Goal: Task Accomplishment & Management: Complete application form

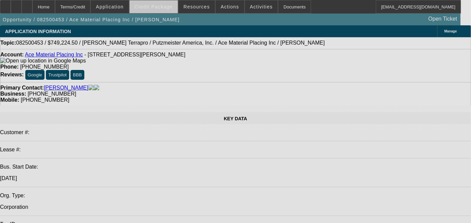
select select "0"
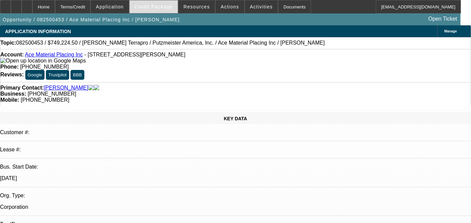
select select "0"
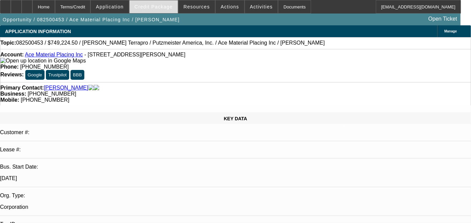
select select "0"
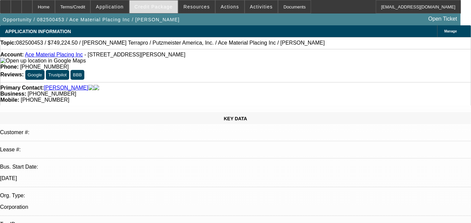
select select "0"
select select "1"
select select "6"
select select "1"
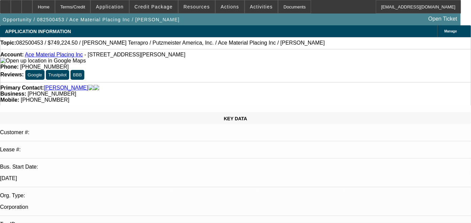
select select "1"
select select "6"
select select "1"
select select "6"
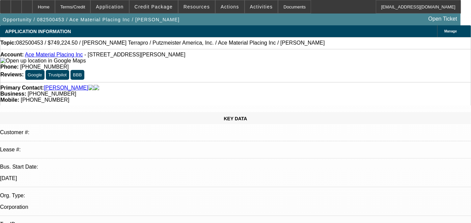
select select "1"
select select "6"
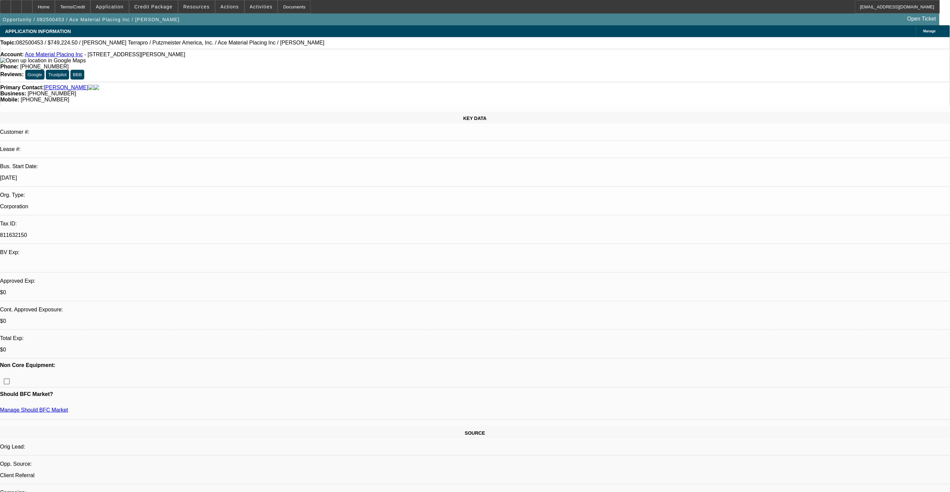
scroll to position [112, 0]
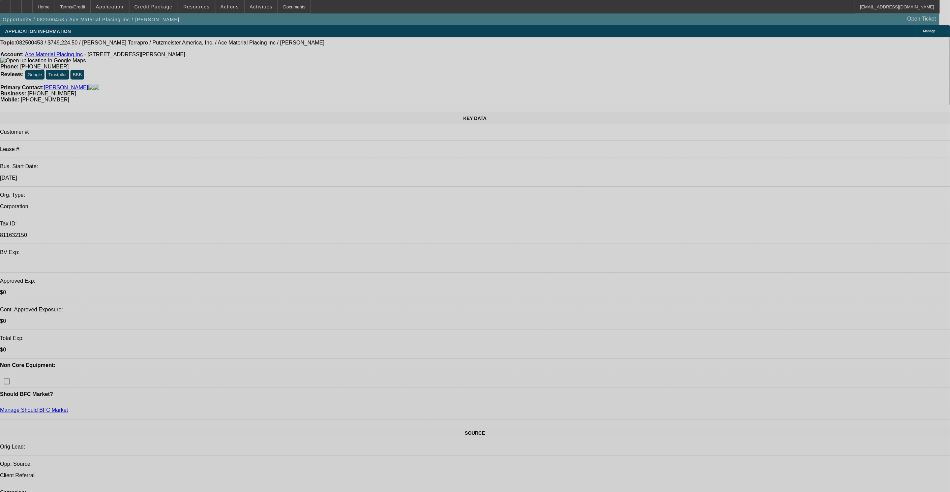
select select "0"
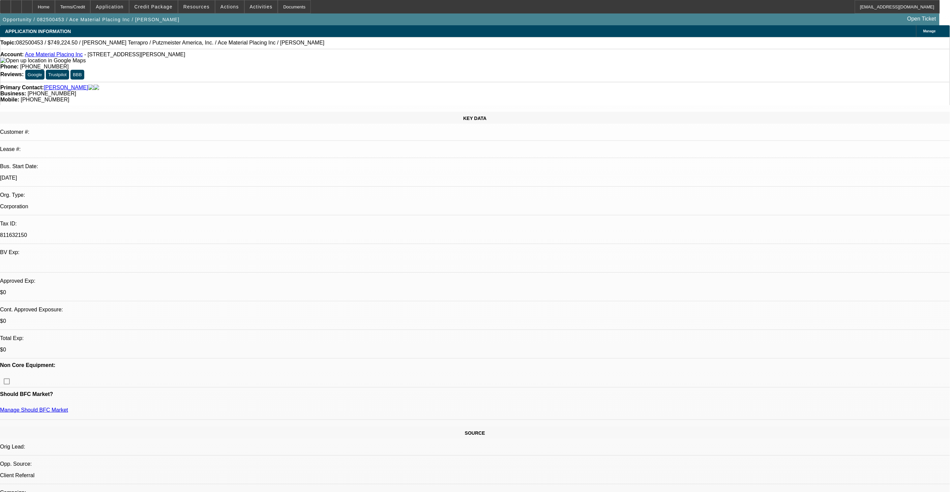
select select "0"
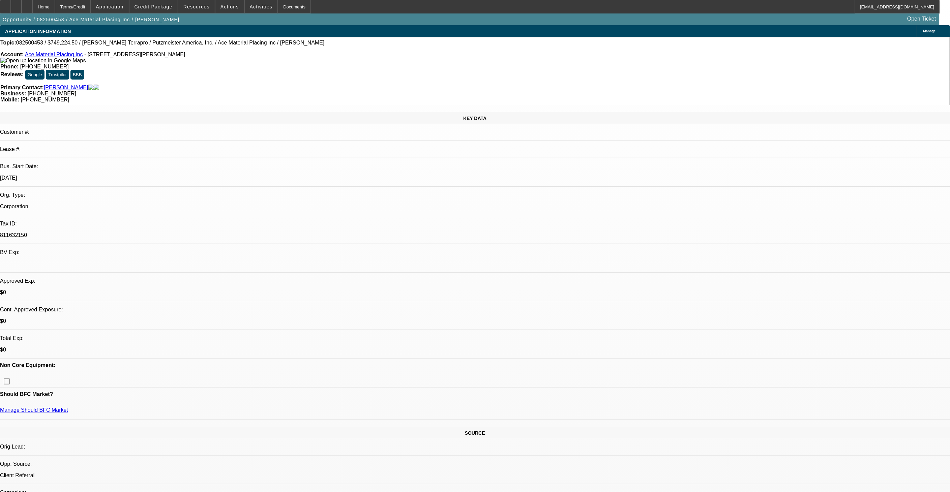
select select "0"
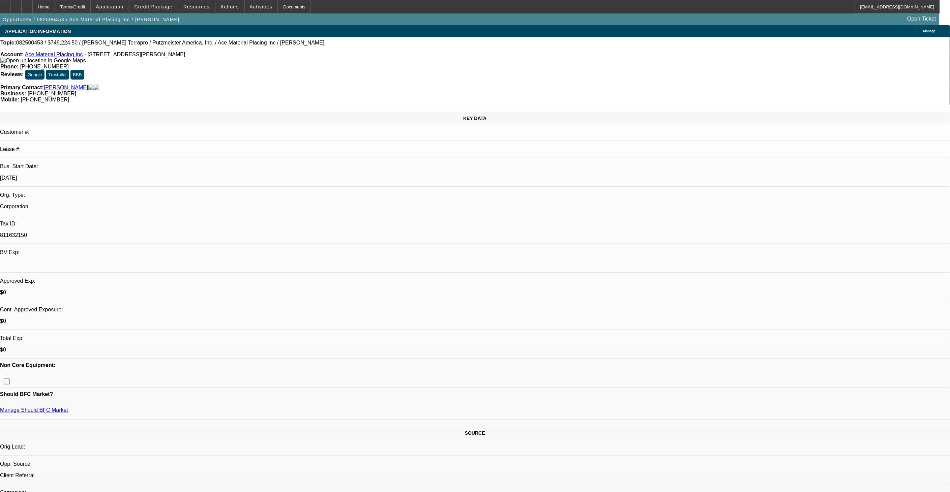
select select "0"
select select "1"
select select "6"
select select "1"
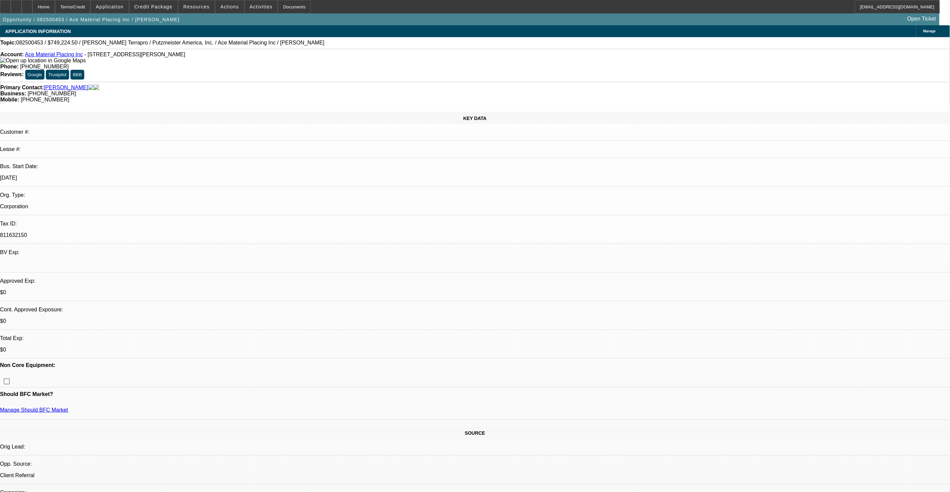
select select "1"
select select "6"
select select "1"
select select "6"
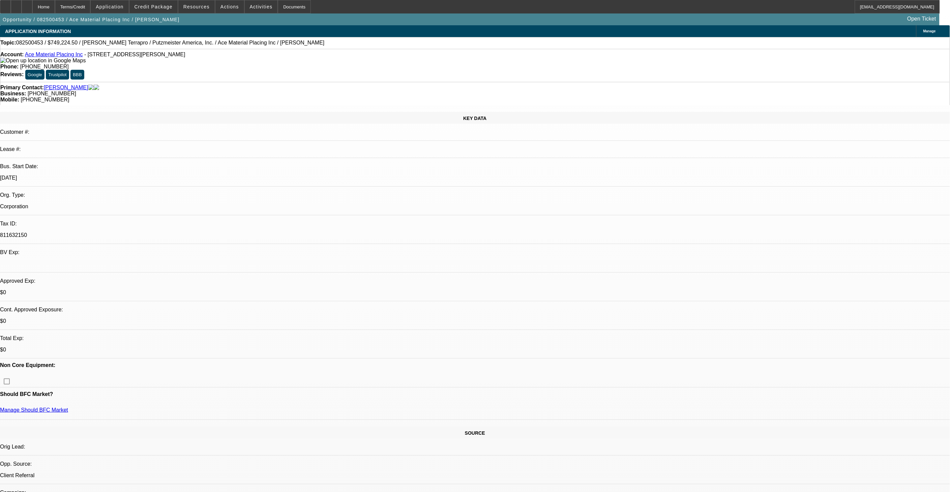
select select "1"
select select "6"
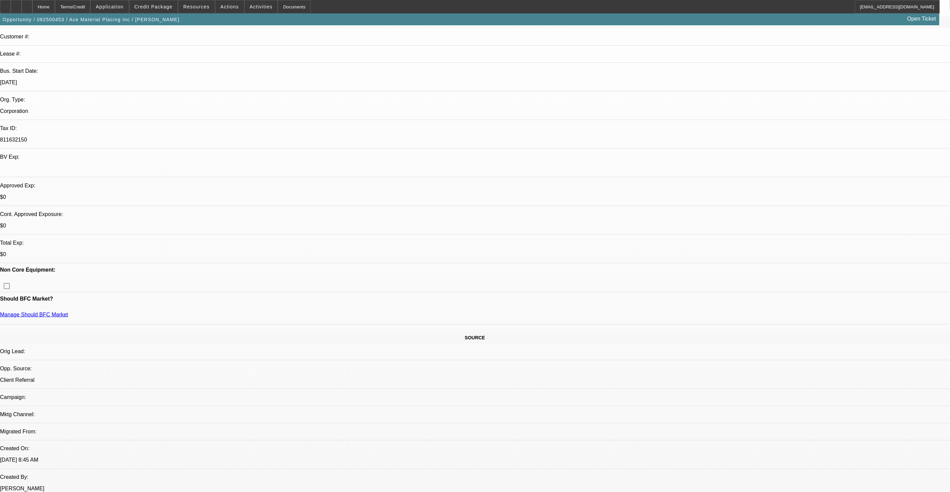
scroll to position [112, 0]
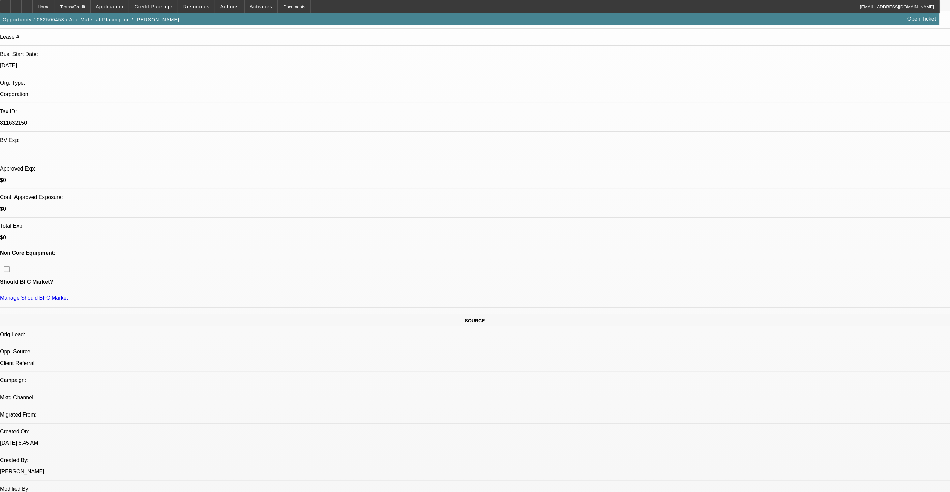
click at [0, 0] on html "Home Terms/Credit Application Credit Package Resources Actions Activities Docum…" at bounding box center [475, 134] width 950 height 492
